Goal: Transaction & Acquisition: Download file/media

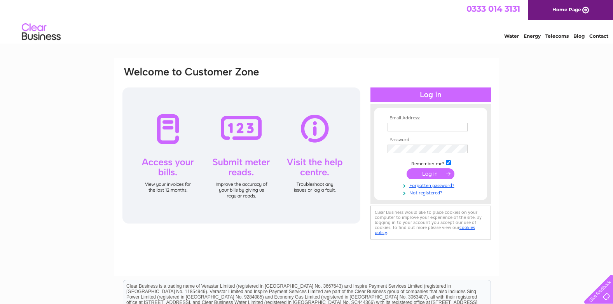
click at [413, 126] on input "text" at bounding box center [428, 127] width 80 height 9
type input "[EMAIL_ADDRESS][DOMAIN_NAME]"
click at [407, 169] on input "submit" at bounding box center [431, 174] width 48 height 11
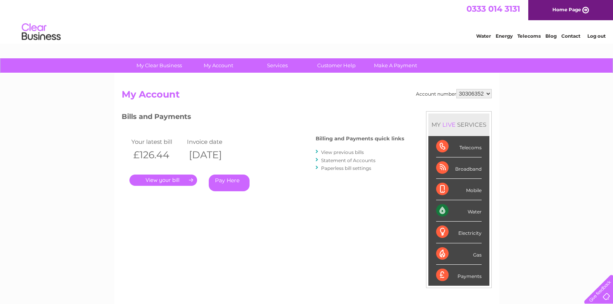
click at [489, 94] on select "30306352 30317801" at bounding box center [474, 93] width 35 height 9
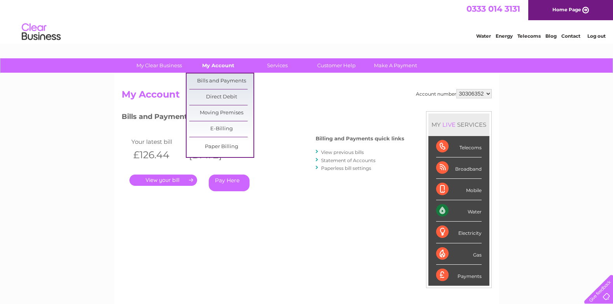
click at [215, 67] on link "My Account" at bounding box center [218, 65] width 64 height 14
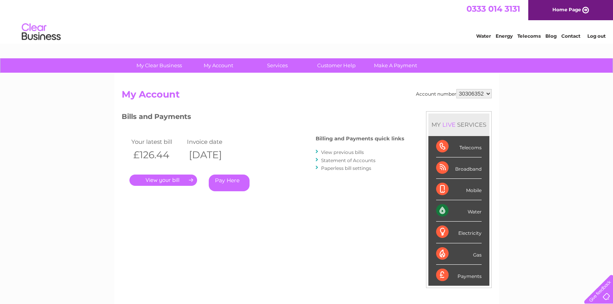
click at [338, 151] on link "View previous bills" at bounding box center [342, 152] width 43 height 6
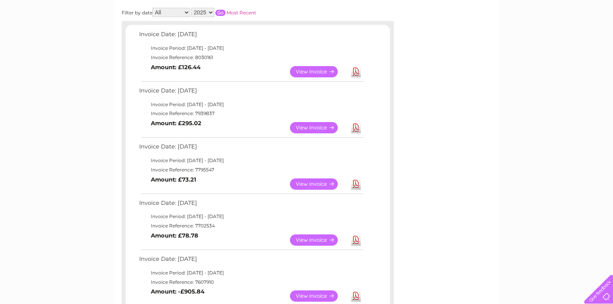
scroll to position [194, 0]
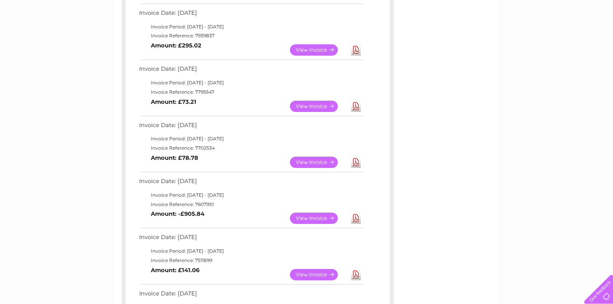
click at [357, 161] on link "Download" at bounding box center [356, 162] width 10 height 11
click at [358, 108] on link "Download" at bounding box center [356, 106] width 10 height 11
click at [358, 52] on link "Download" at bounding box center [356, 49] width 10 height 11
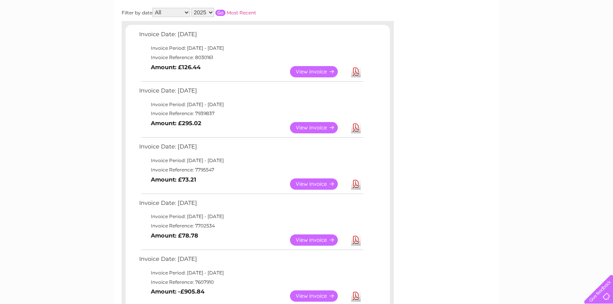
click at [354, 75] on link "Download" at bounding box center [356, 71] width 10 height 11
